Goal: Information Seeking & Learning: Learn about a topic

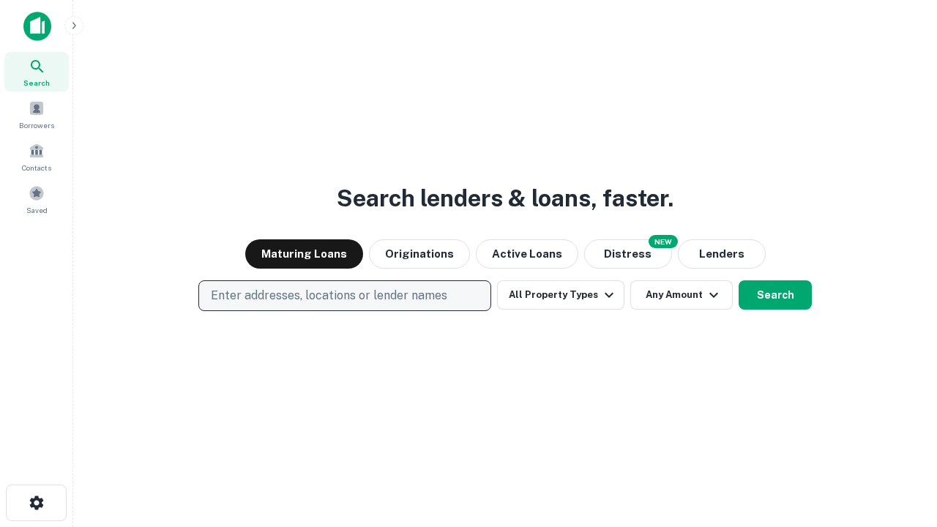
click at [344, 296] on p "Enter addresses, locations or lender names" at bounding box center [329, 296] width 236 height 18
type input "**********"
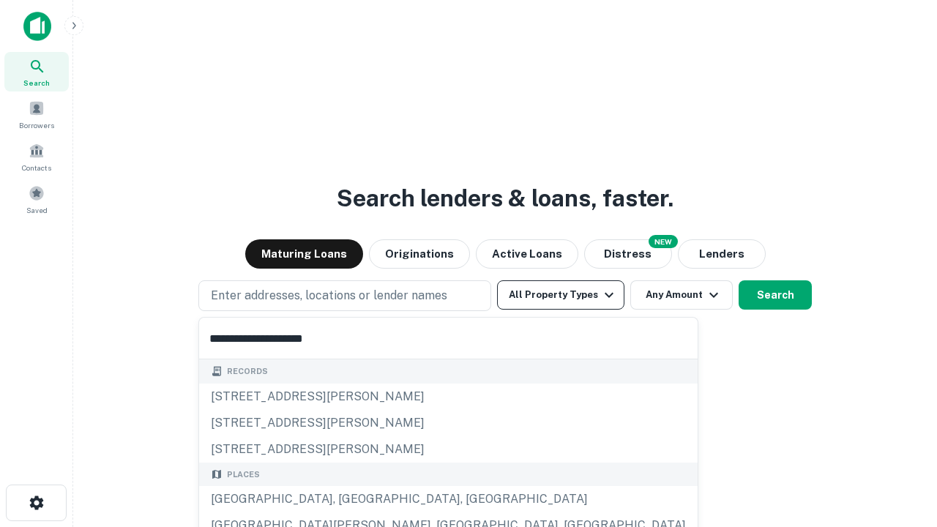
click at [350, 499] on div "[GEOGRAPHIC_DATA], [GEOGRAPHIC_DATA], [GEOGRAPHIC_DATA]" at bounding box center [448, 499] width 499 height 26
click at [561, 295] on button "All Property Types" at bounding box center [560, 294] width 127 height 29
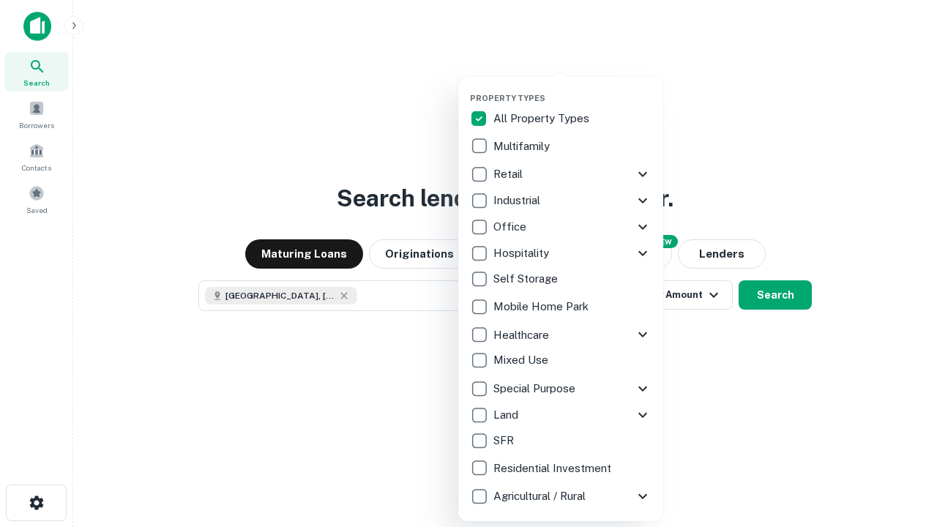
click at [573, 89] on button "button" at bounding box center [572, 89] width 205 height 1
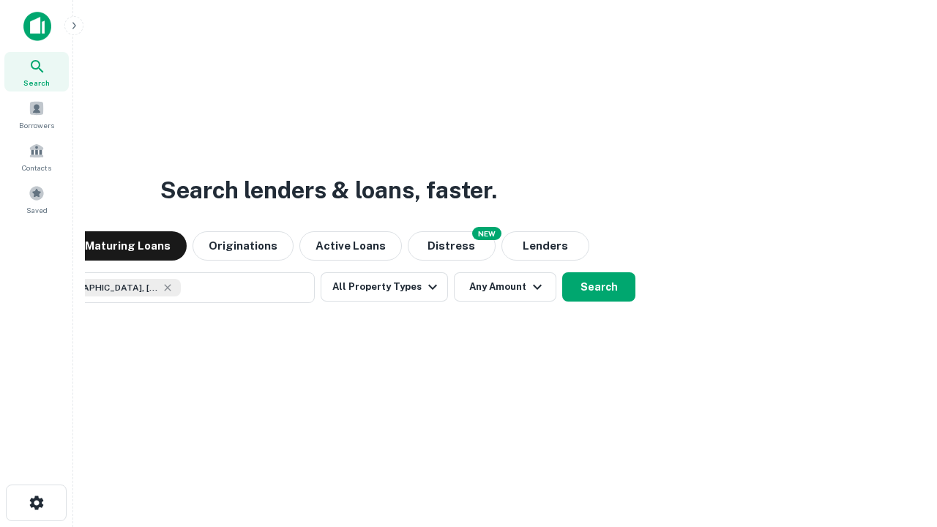
scroll to position [23, 0]
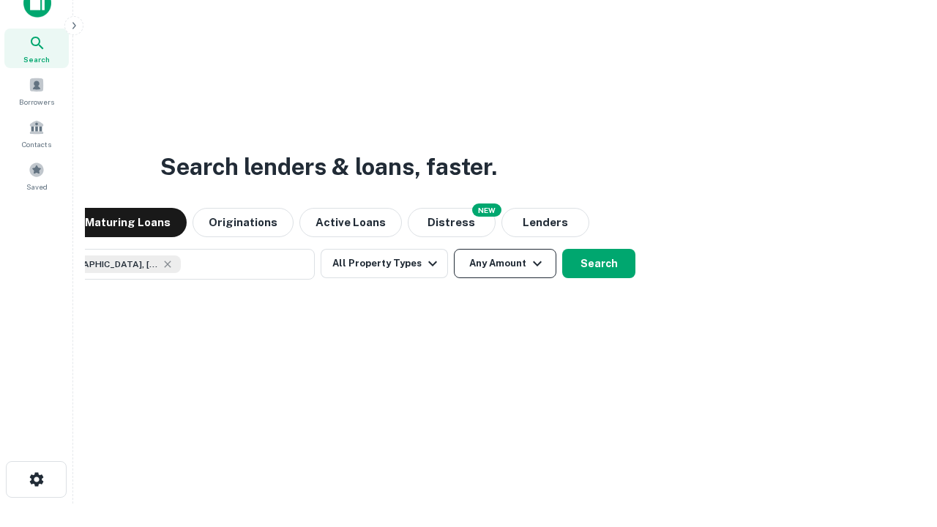
click at [454, 249] on button "Any Amount" at bounding box center [505, 263] width 102 height 29
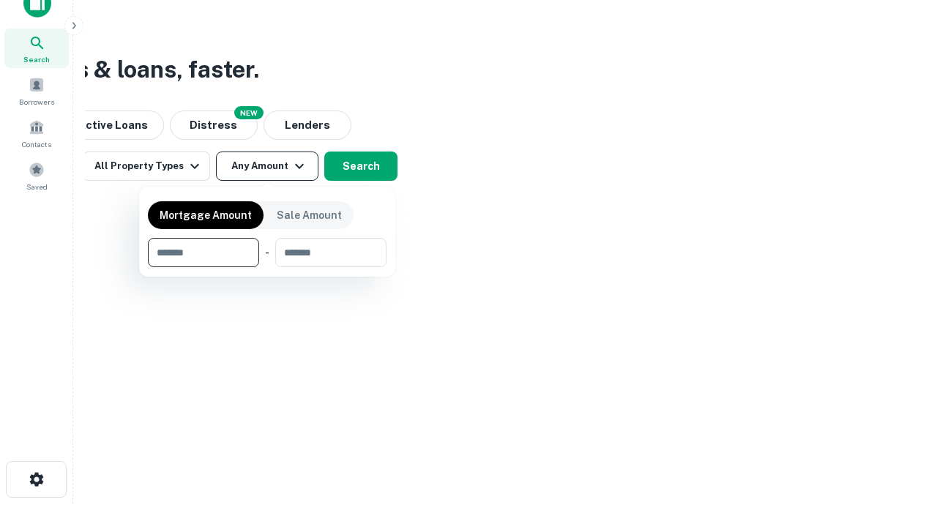
type input "*******"
click at [267, 267] on button "button" at bounding box center [267, 267] width 239 height 1
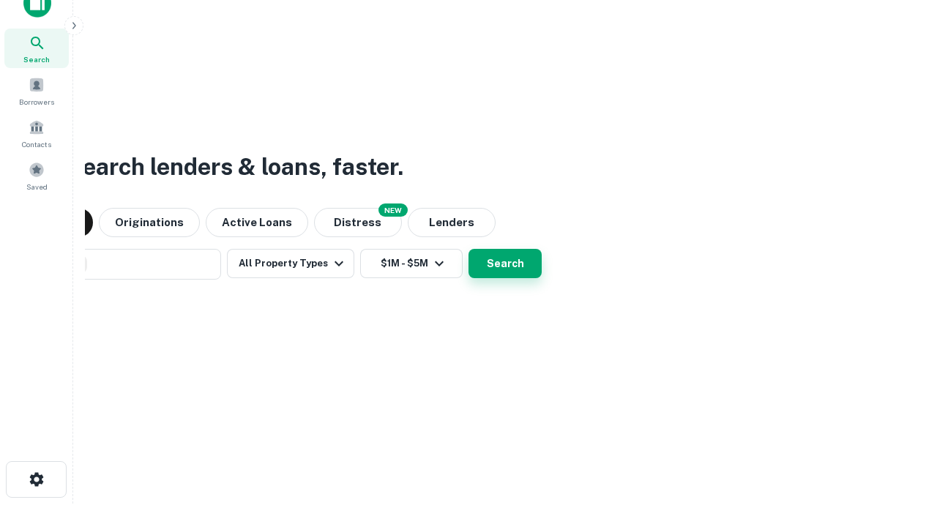
click at [469, 249] on button "Search" at bounding box center [505, 263] width 73 height 29
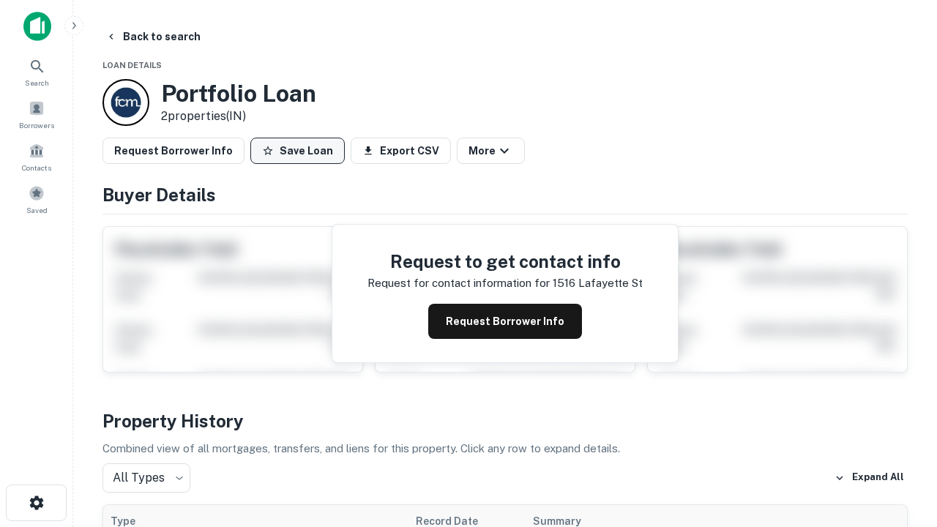
click at [297, 151] on button "Save Loan" at bounding box center [297, 151] width 94 height 26
click at [301, 151] on button "Save Loan" at bounding box center [297, 151] width 94 height 26
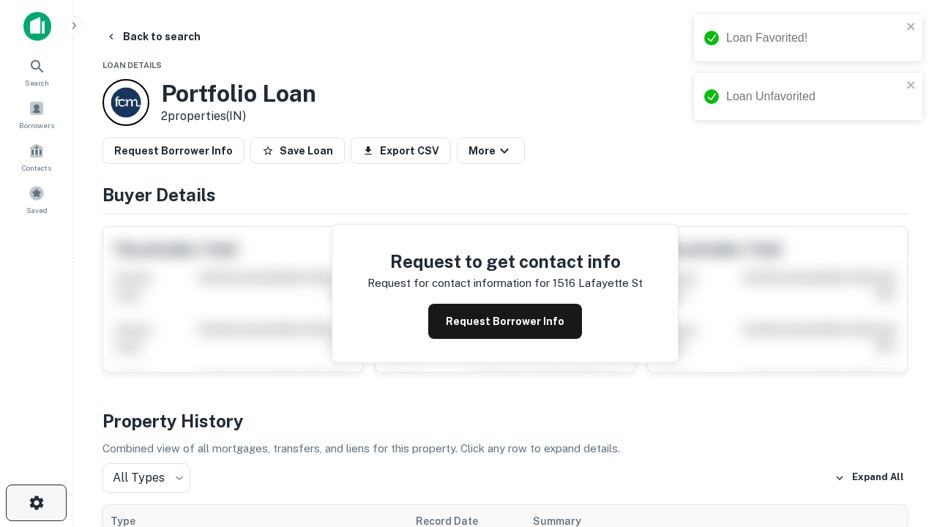
click at [36, 503] on icon "button" at bounding box center [37, 503] width 18 height 18
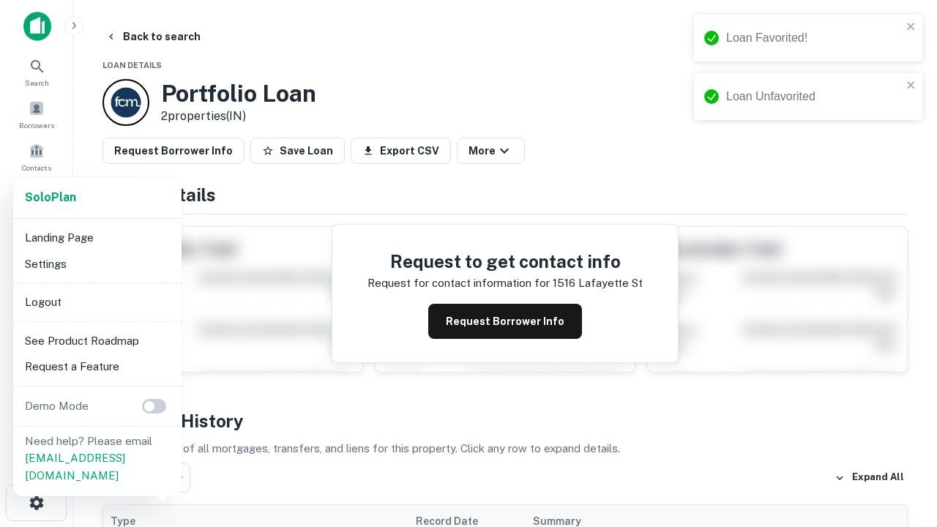
click at [97, 302] on li "Logout" at bounding box center [97, 302] width 157 height 26
